Goal: Information Seeking & Learning: Find specific fact

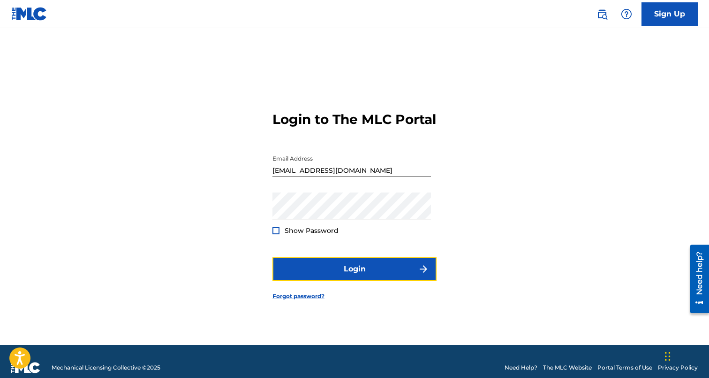
click at [365, 280] on button "Login" at bounding box center [354, 268] width 164 height 23
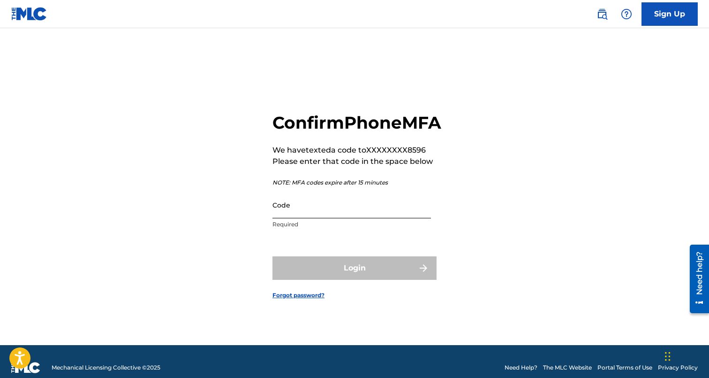
click at [343, 215] on input "Code" at bounding box center [351, 204] width 159 height 27
paste input "743296 is your verification code for The MLC Portal."
drag, startPoint x: 285, startPoint y: 224, endPoint x: 508, endPoint y: 286, distance: 231.5
click at [431, 218] on input "743296 is your verification code for The MLC Portal." at bounding box center [351, 204] width 159 height 27
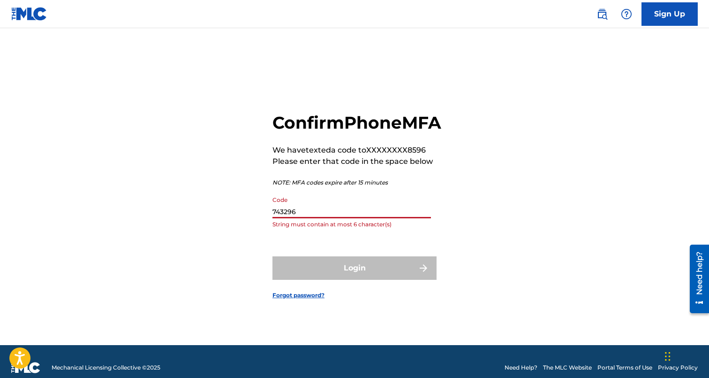
scroll to position [0, 0]
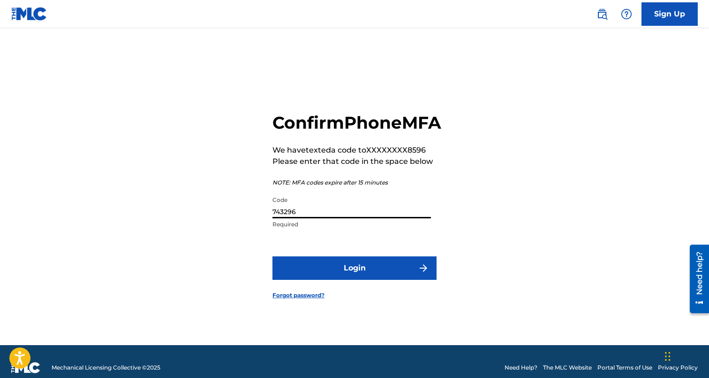
type input "743296"
click at [272, 256] on button "Login" at bounding box center [354, 267] width 164 height 23
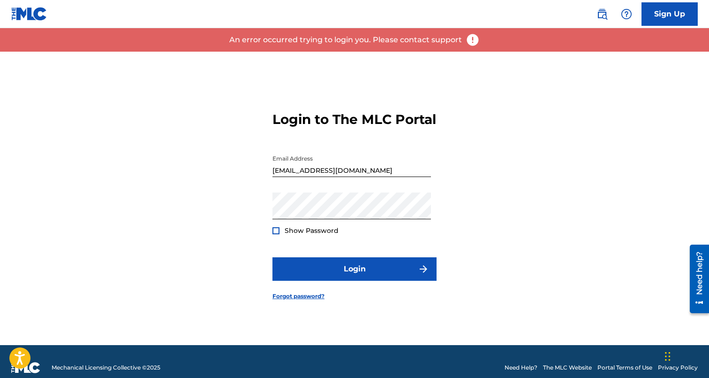
click at [338, 291] on form "Login to The MLC Portal Email Address [EMAIL_ADDRESS][DOMAIN_NAME] Password Sho…" at bounding box center [354, 198] width 164 height 293
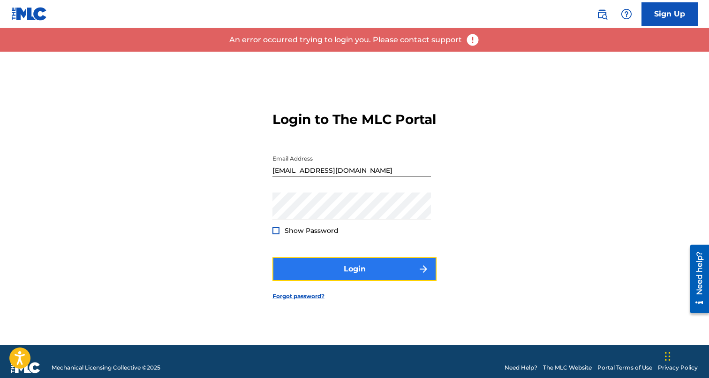
click at [350, 276] on button "Login" at bounding box center [354, 268] width 164 height 23
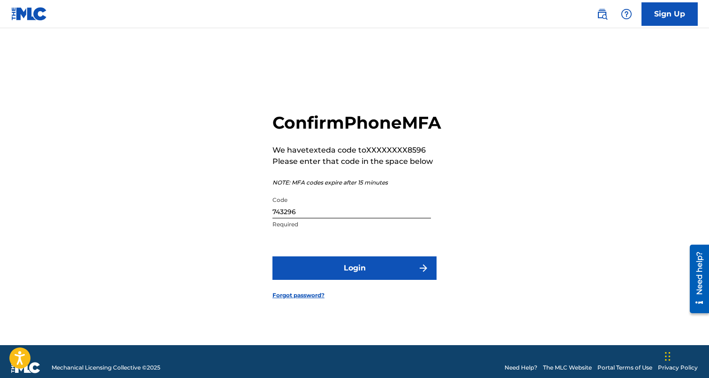
click at [338, 218] on input "743296" at bounding box center [351, 204] width 159 height 27
type input "508053"
click at [272, 256] on button "Login" at bounding box center [354, 267] width 164 height 23
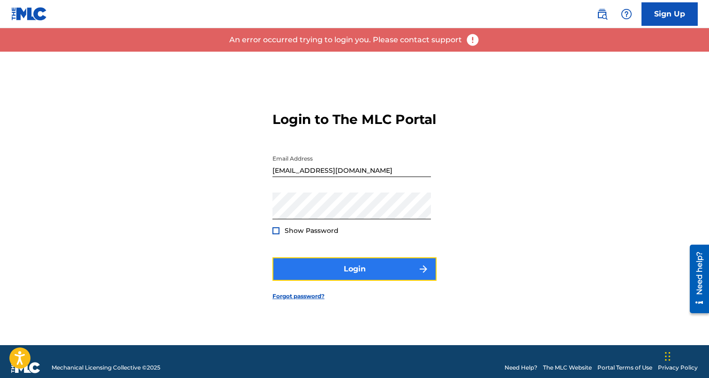
click at [341, 273] on button "Login" at bounding box center [354, 268] width 164 height 23
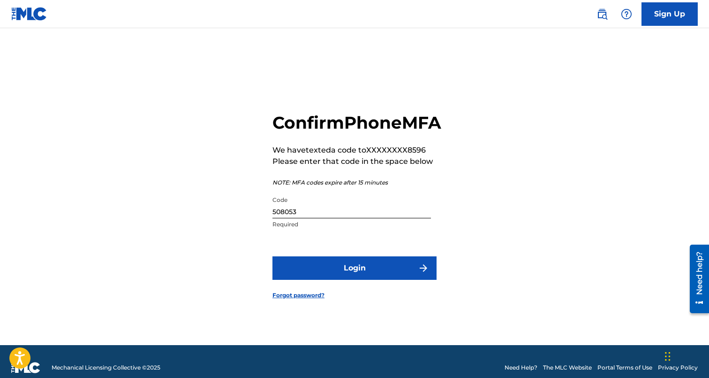
click at [358, 218] on input "508053" at bounding box center [351, 204] width 159 height 27
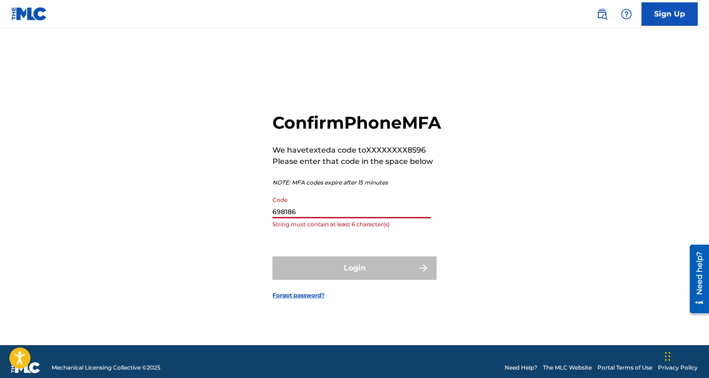
type input "698186"
click at [272, 256] on button "Login" at bounding box center [354, 267] width 164 height 23
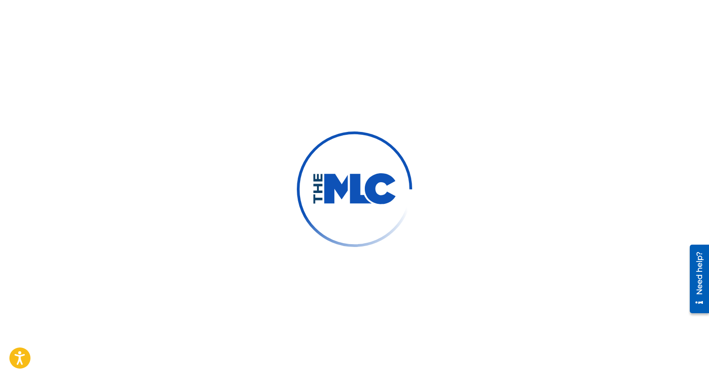
click at [358, 218] on img at bounding box center [354, 188] width 161 height 161
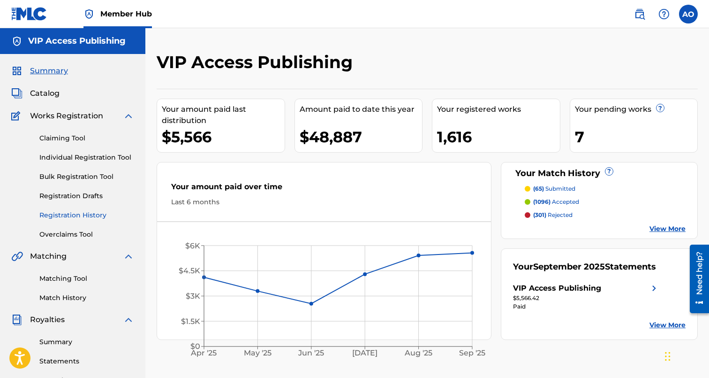
click at [91, 212] on link "Registration History" at bounding box center [86, 215] width 95 height 10
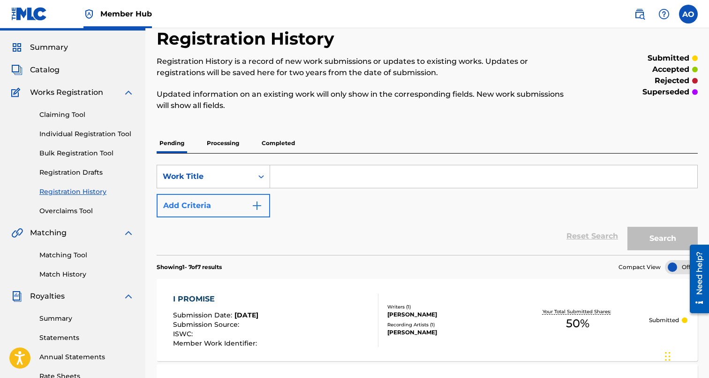
scroll to position [21, 0]
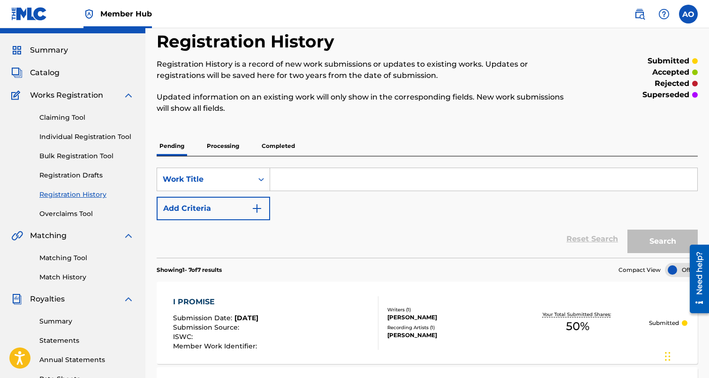
click at [280, 145] on p "Completed" at bounding box center [278, 146] width 39 height 20
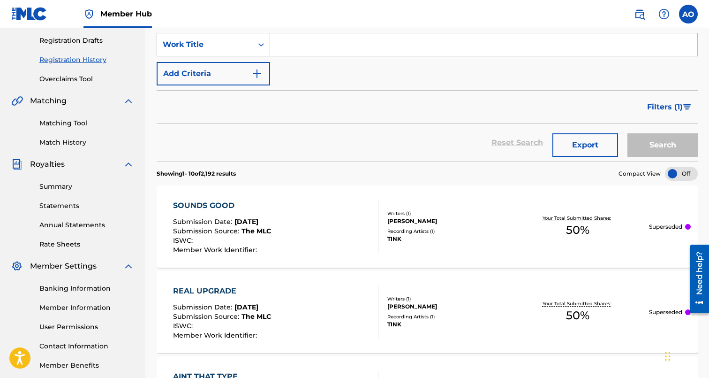
scroll to position [161, 0]
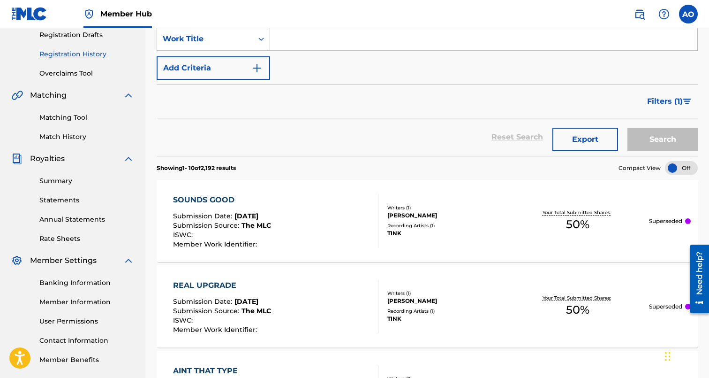
click at [463, 223] on div "Recording Artists ( 1 )" at bounding box center [447, 225] width 120 height 7
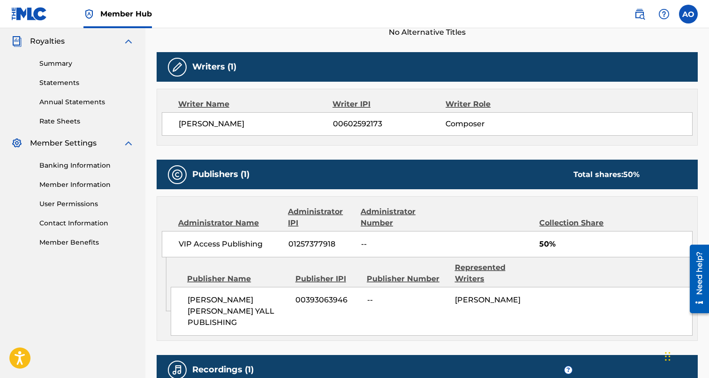
scroll to position [281, 0]
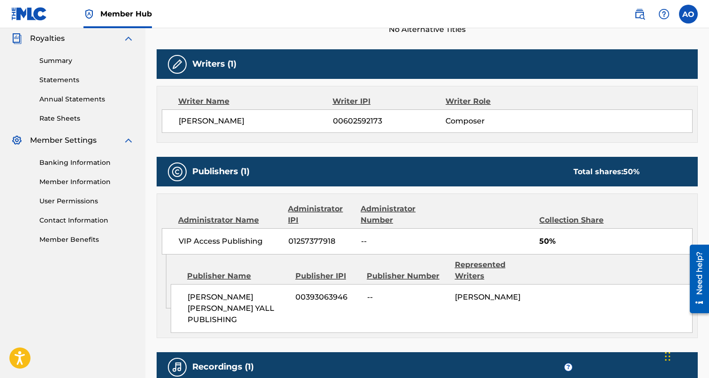
drag, startPoint x: 180, startPoint y: 121, endPoint x: 282, endPoint y: 121, distance: 101.8
click at [282, 121] on span "[PERSON_NAME]" at bounding box center [256, 120] width 154 height 11
copy span "[PERSON_NAME]"
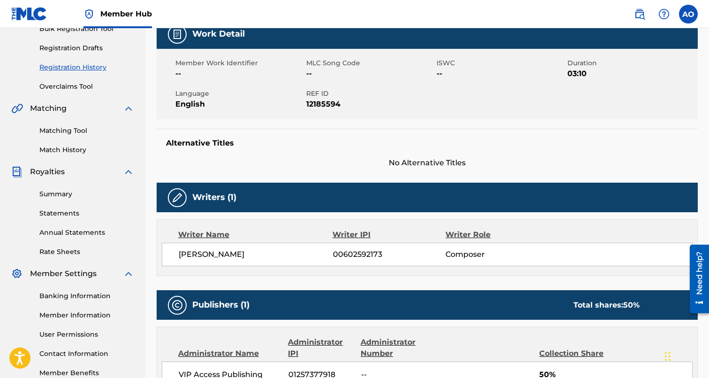
scroll to position [0, 0]
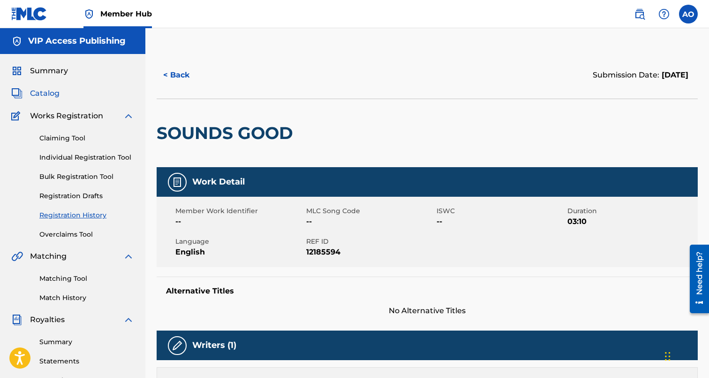
click at [51, 91] on span "Catalog" at bounding box center [45, 93] width 30 height 11
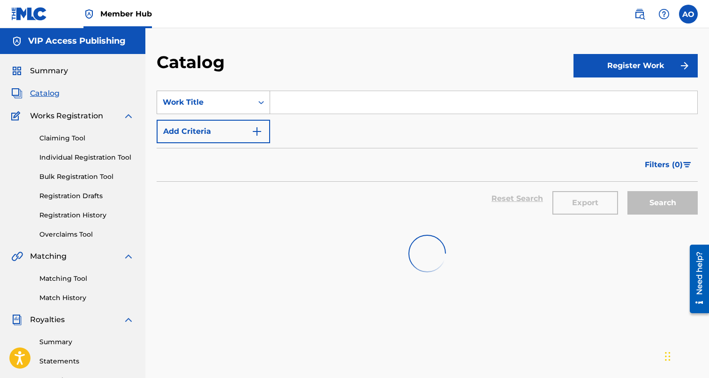
click at [241, 113] on div "Work Title" at bounding box center [213, 102] width 113 height 23
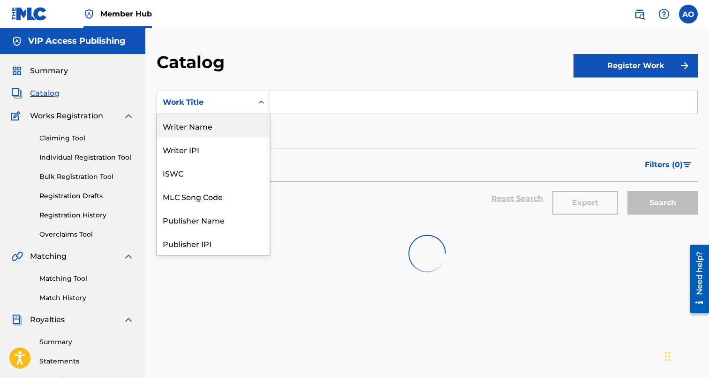
click at [224, 126] on div "Writer Name" at bounding box center [213, 125] width 113 height 23
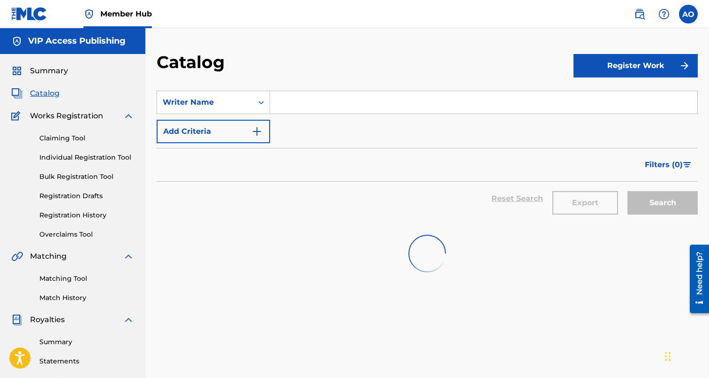
click at [303, 104] on input "Search Form" at bounding box center [483, 102] width 427 height 23
paste input "[PERSON_NAME]"
type input "[PERSON_NAME]"
click at [385, 97] on input "[PERSON_NAME]" at bounding box center [483, 102] width 427 height 23
click at [384, 103] on input "[PERSON_NAME]" at bounding box center [483, 102] width 427 height 23
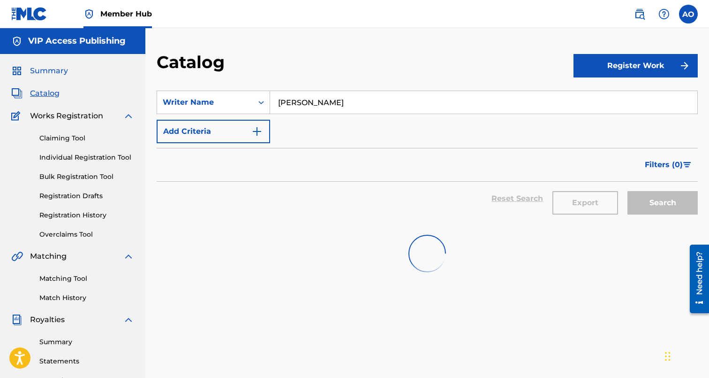
click at [54, 76] on span "Summary" at bounding box center [49, 70] width 38 height 11
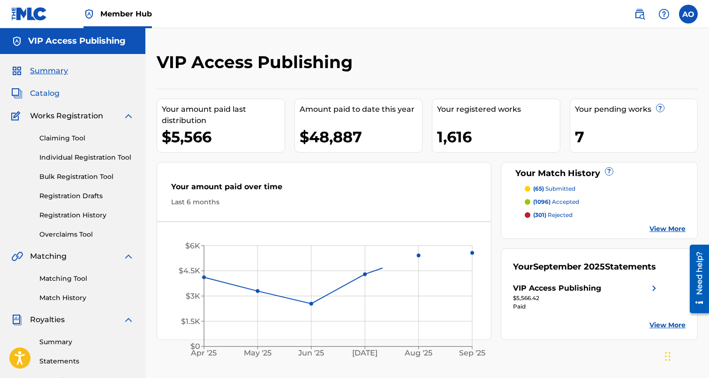
click at [44, 90] on span "Catalog" at bounding box center [45, 93] width 30 height 11
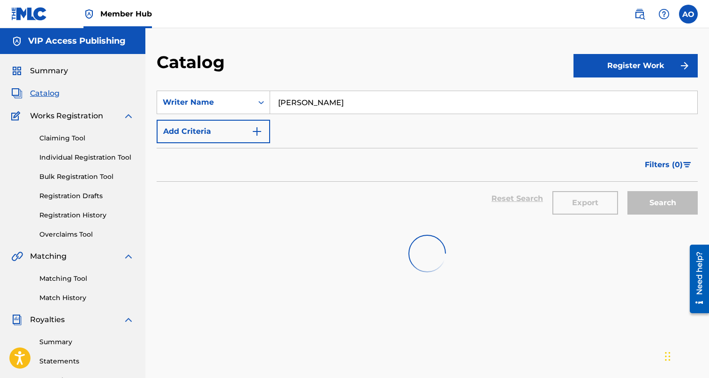
click at [324, 103] on input "[PERSON_NAME]" at bounding box center [483, 102] width 427 height 23
type input "dj [PERSON_NAME]"
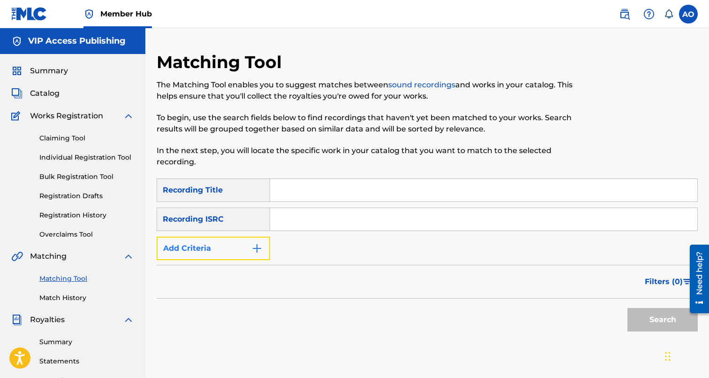
click at [230, 253] on button "Add Criteria" at bounding box center [213, 247] width 113 height 23
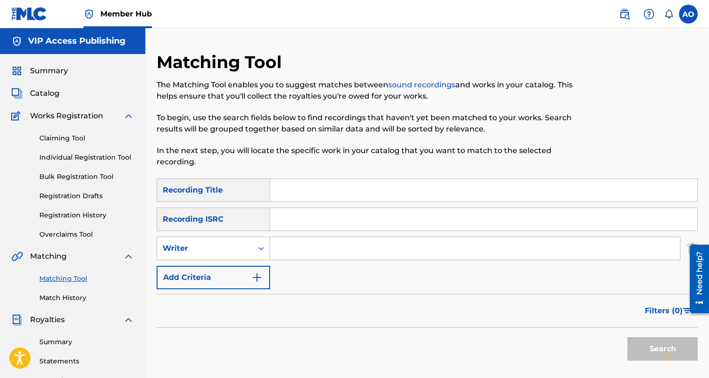
click at [299, 242] on input "Search Form" at bounding box center [475, 248] width 410 height 23
paste input "[PERSON_NAME]"
type input "[PERSON_NAME]"
click at [627, 337] on button "Search" at bounding box center [662, 348] width 70 height 23
click at [423, 240] on input "[PERSON_NAME]" at bounding box center [475, 248] width 410 height 23
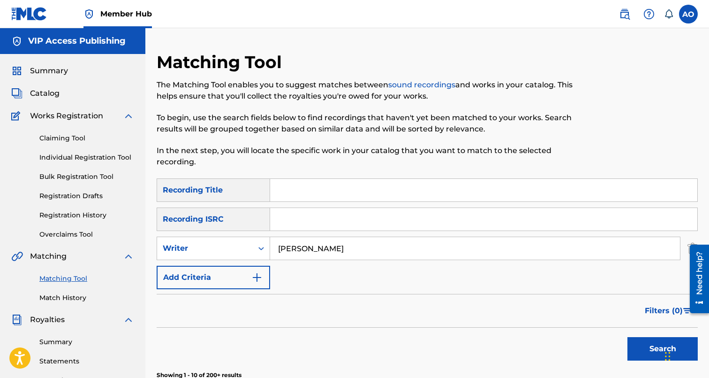
click at [627, 337] on button "Search" at bounding box center [662, 348] width 70 height 23
click at [399, 185] on input "Search Form" at bounding box center [483, 190] width 427 height 23
type input "d"
type input "q"
type input "a"
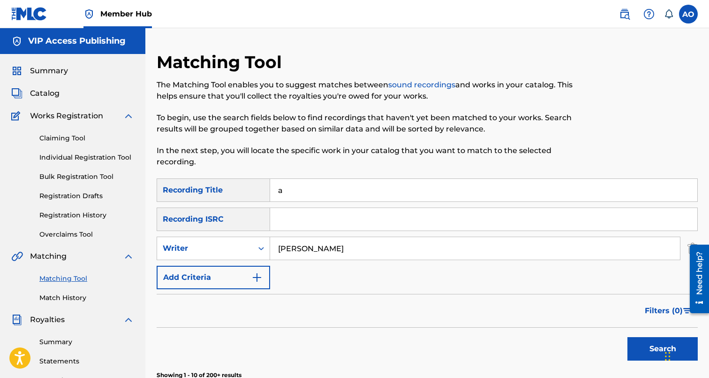
click at [627, 337] on button "Search" at bounding box center [662, 348] width 70 height 23
click at [350, 187] on input "a" at bounding box center [483, 190] width 427 height 23
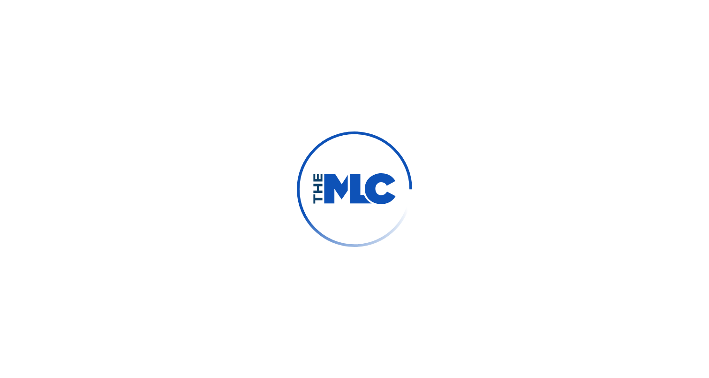
click at [437, 227] on div at bounding box center [354, 189] width 709 height 378
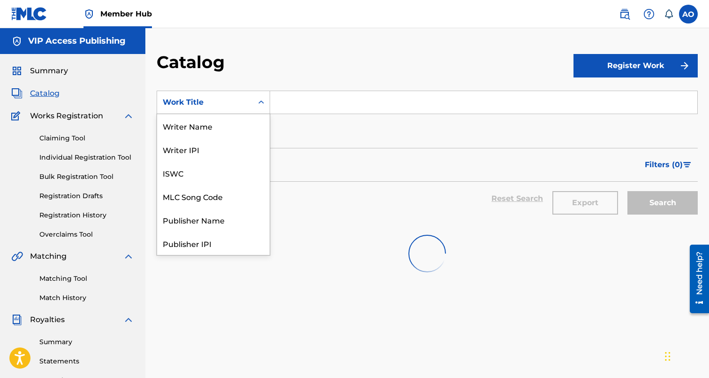
click at [235, 91] on div "Work Title" at bounding box center [213, 102] width 113 height 23
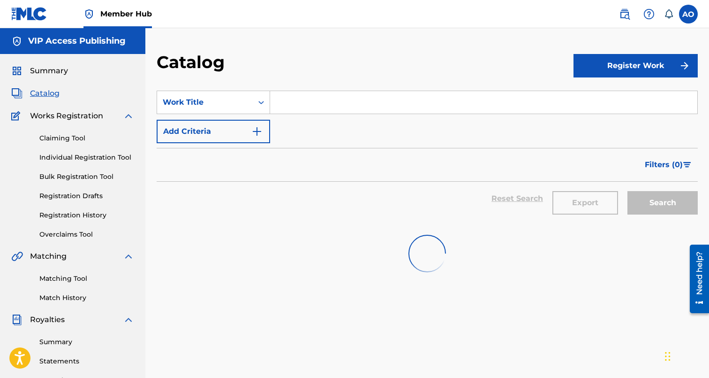
click at [315, 130] on div "SearchWithCriteriaf288407d-8451-4efa-a0d5-f44834d48eae Work Title Add Criteria" at bounding box center [427, 117] width 541 height 53
click at [86, 71] on div "Summary" at bounding box center [72, 70] width 123 height 11
click at [48, 71] on span "Summary" at bounding box center [49, 70] width 38 height 11
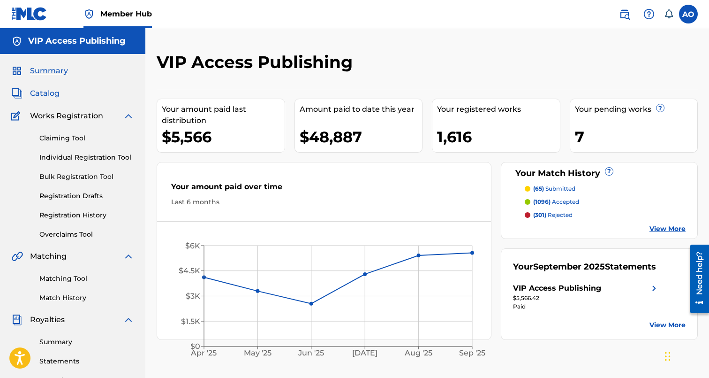
click at [47, 96] on span "Catalog" at bounding box center [45, 93] width 30 height 11
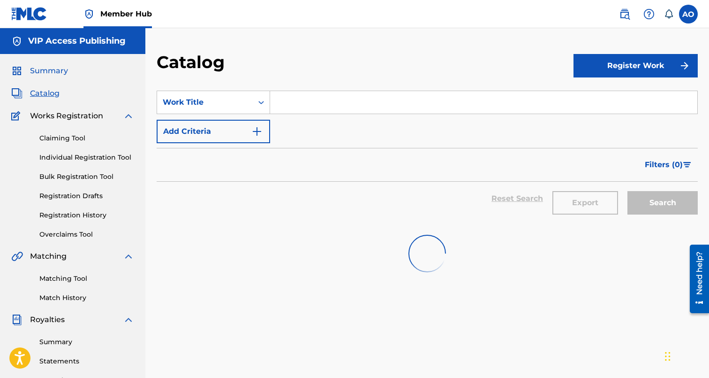
click at [54, 75] on span "Summary" at bounding box center [49, 70] width 38 height 11
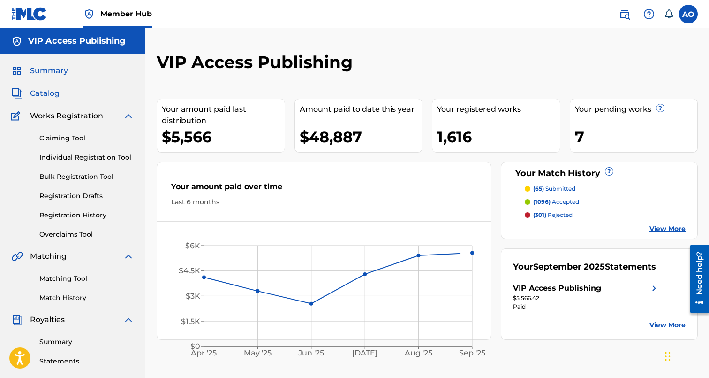
click at [46, 98] on span "Catalog" at bounding box center [45, 93] width 30 height 11
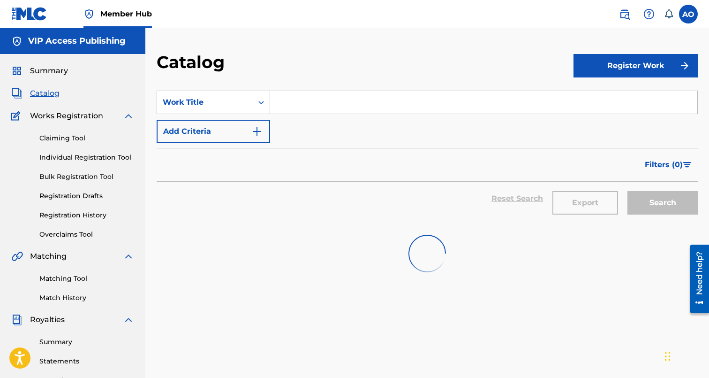
click at [49, 103] on div "Summary Catalog Works Registration Claiming Tool Individual Registration Tool B…" at bounding box center [72, 295] width 145 height 483
click at [56, 119] on span "Works Registration" at bounding box center [66, 115] width 73 height 11
click at [72, 218] on link "Registration History" at bounding box center [86, 215] width 95 height 10
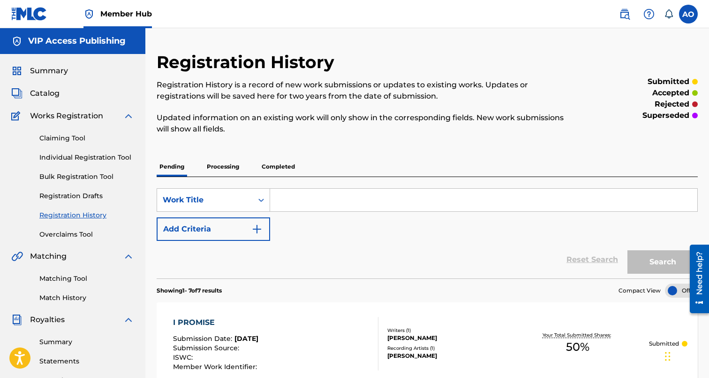
click at [284, 158] on p "Completed" at bounding box center [278, 167] width 39 height 20
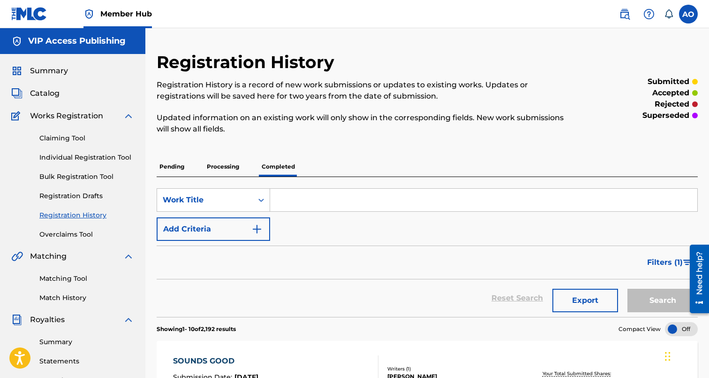
click at [55, 100] on div "Summary Catalog Works Registration Claiming Tool Individual Registration Tool B…" at bounding box center [72, 295] width 145 height 483
click at [48, 95] on span "Catalog" at bounding box center [45, 93] width 30 height 11
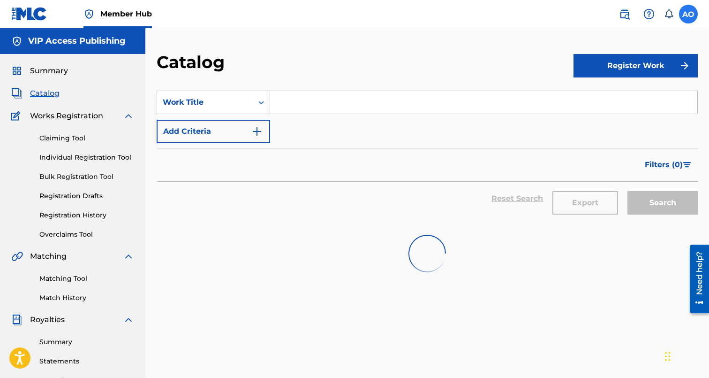
click at [688, 17] on label at bounding box center [688, 14] width 19 height 19
click at [688, 14] on input "AO Anthony Orozco info@vipaccesspublishing.com Notification Preferences Profile…" at bounding box center [688, 14] width 0 height 0
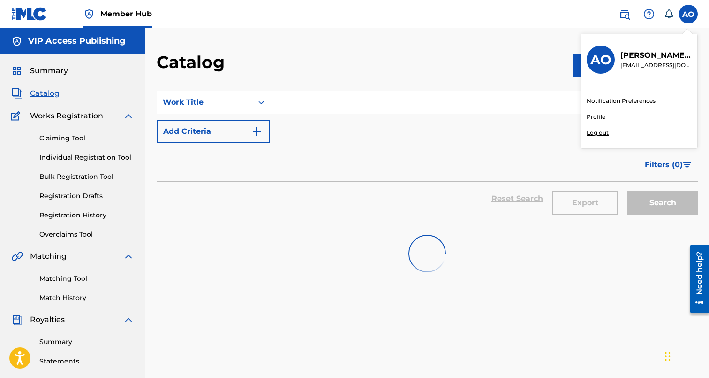
click at [592, 133] on p "Log out" at bounding box center [598, 132] width 22 height 8
click at [688, 14] on input "AO Anthony Orozco info@vipaccesspublishing.com Notification Preferences Profile…" at bounding box center [688, 14] width 0 height 0
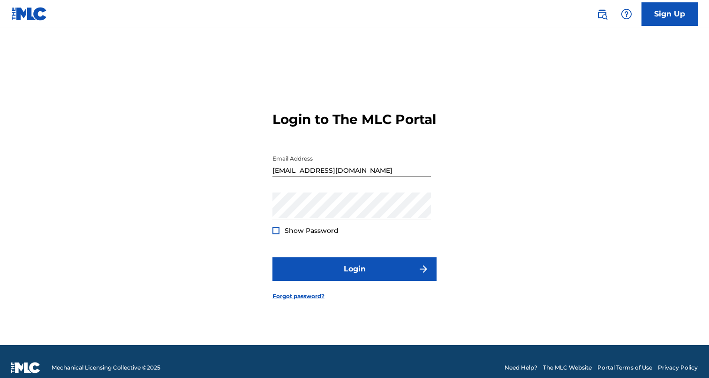
click at [348, 292] on form "Login to The MLC Portal Email Address [EMAIL_ADDRESS][DOMAIN_NAME] Password Sho…" at bounding box center [354, 198] width 164 height 293
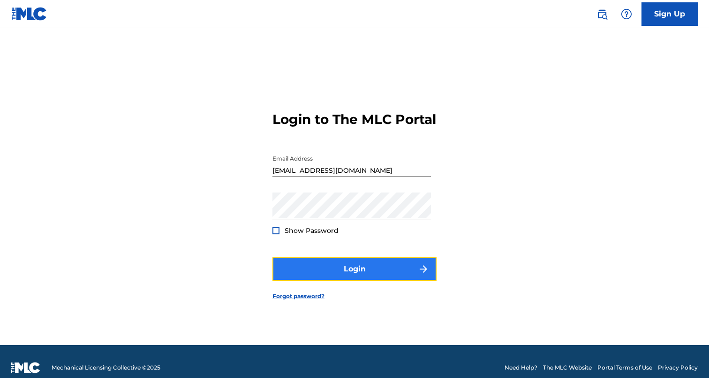
click at [349, 280] on button "Login" at bounding box center [354, 268] width 164 height 23
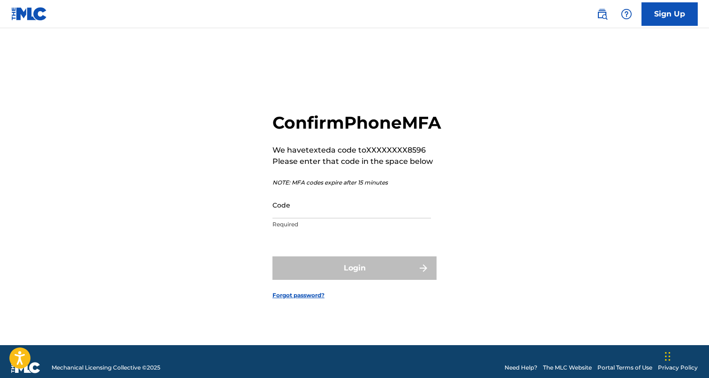
click at [347, 218] on input "Code" at bounding box center [351, 204] width 159 height 27
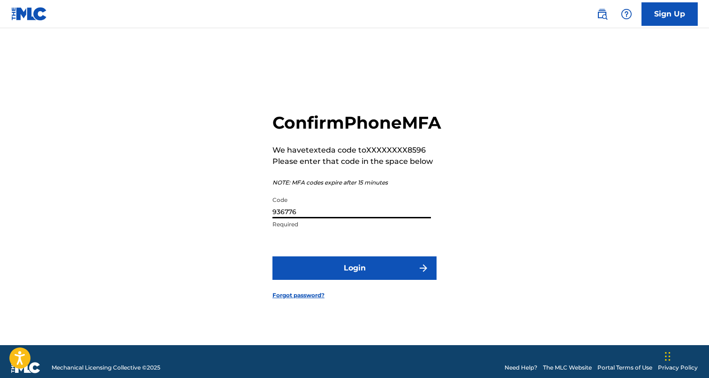
type input "936776"
click at [272, 256] on button "Login" at bounding box center [354, 267] width 164 height 23
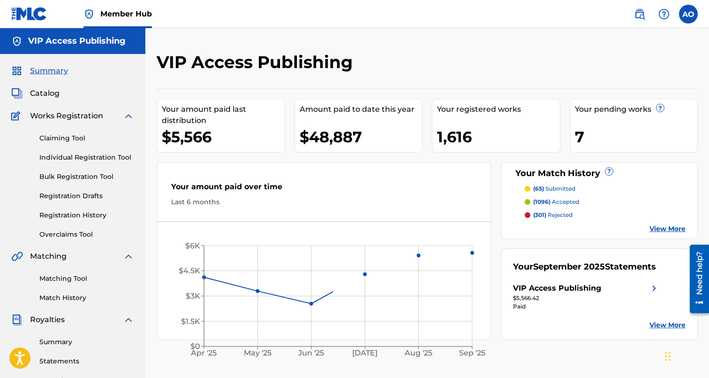
click at [51, 104] on div "Summary Catalog Works Registration Claiming Tool Individual Registration Tool B…" at bounding box center [72, 295] width 145 height 483
click at [49, 93] on span "Catalog" at bounding box center [45, 93] width 30 height 11
